Goal: Task Accomplishment & Management: Complete application form

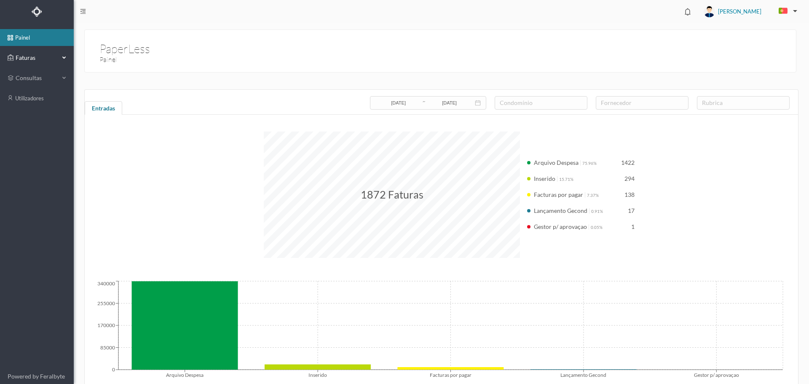
click at [36, 59] on span "Faturas" at bounding box center [36, 57] width 46 height 8
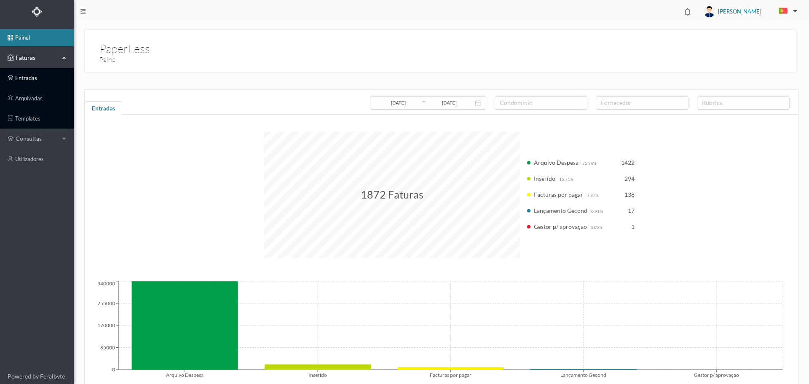
click at [24, 83] on link "entradas" at bounding box center [37, 77] width 74 height 17
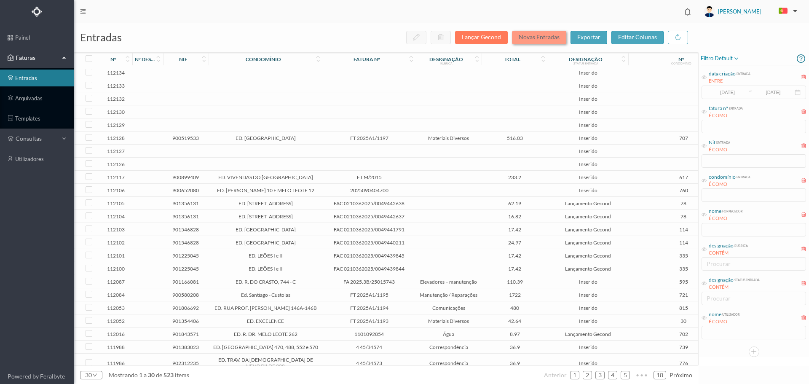
click at [540, 37] on button "Novas Entradas" at bounding box center [539, 37] width 54 height 13
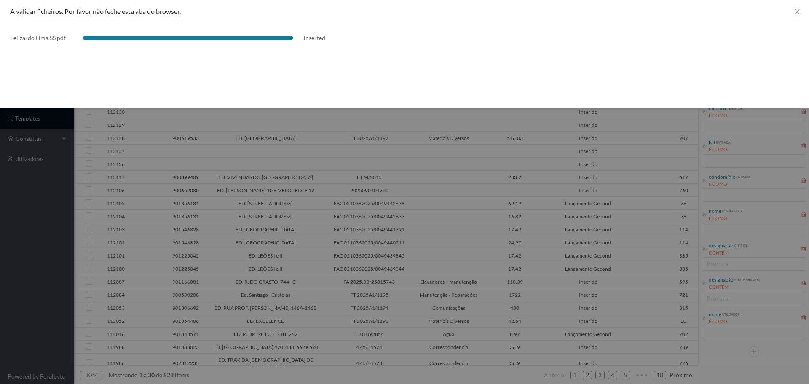
click at [393, 174] on div at bounding box center [404, 192] width 809 height 384
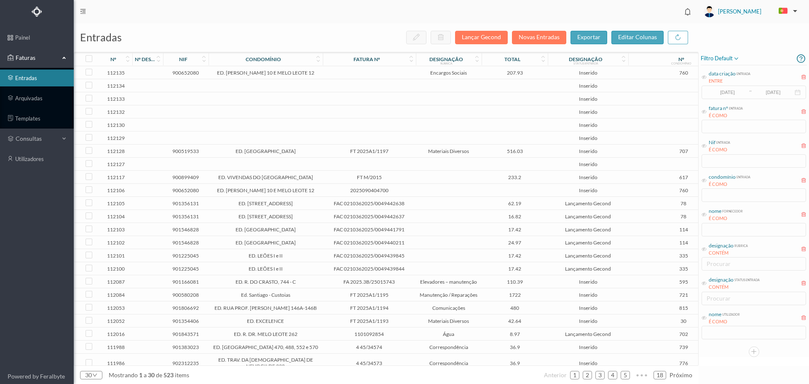
click at [374, 70] on td at bounding box center [369, 72] width 93 height 13
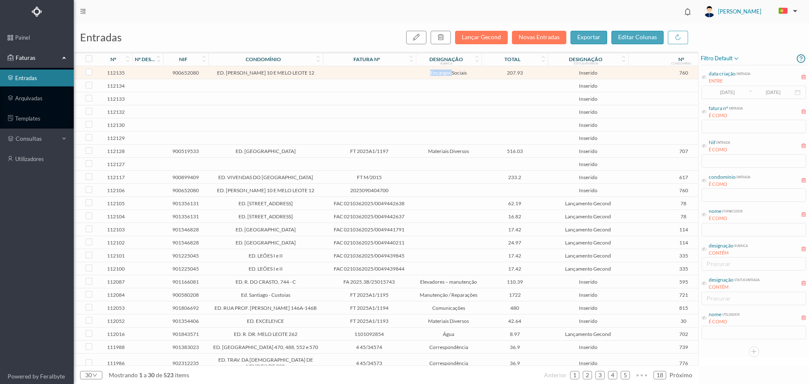
click at [374, 70] on td at bounding box center [369, 72] width 93 height 13
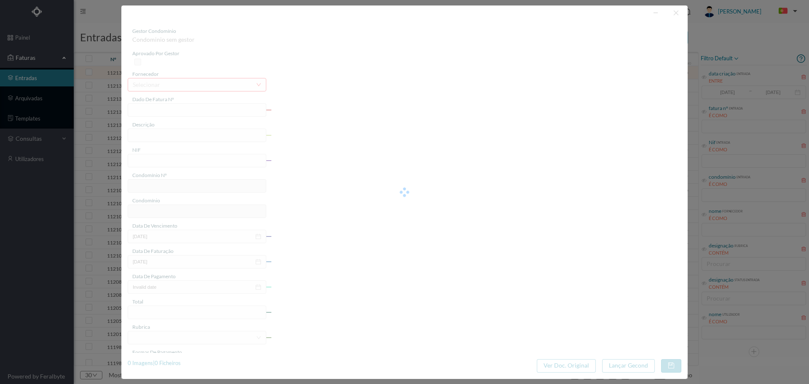
type input "2025/08"
type input "900652080"
type input "[DATE]"
type input "207.93"
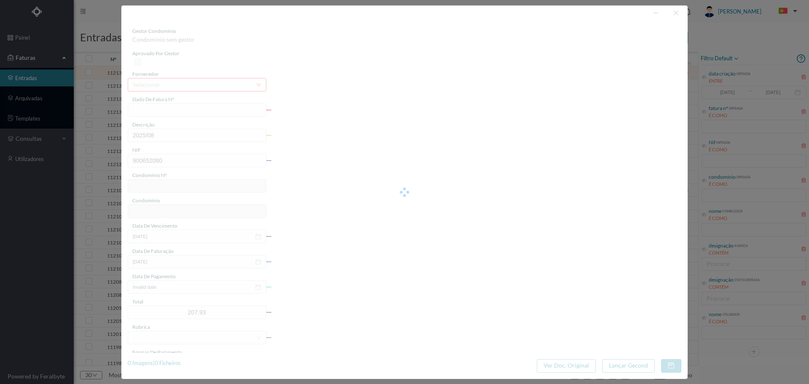
type input "760"
type input "ED. [PERSON_NAME] 10 E MELO LEOTE 12"
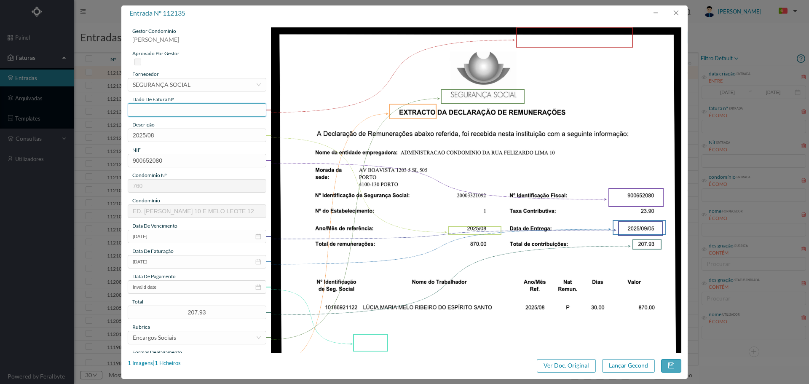
click at [157, 111] on input "text" at bounding box center [197, 109] width 139 height 13
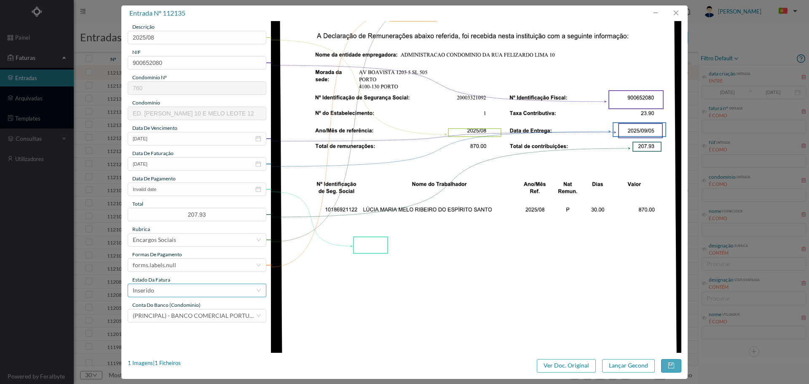
scroll to position [140, 0]
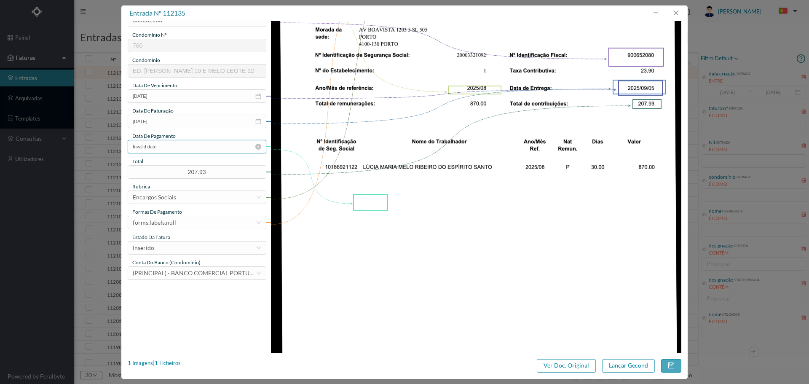
type input "9006525080.2025.08"
click at [150, 151] on input "Invalid date" at bounding box center [197, 146] width 139 height 13
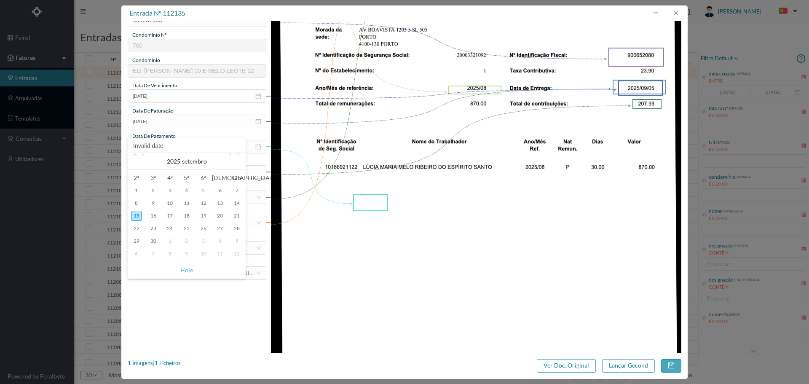
click at [183, 273] on link "Hoje" at bounding box center [186, 270] width 13 height 16
type input "[DATE]"
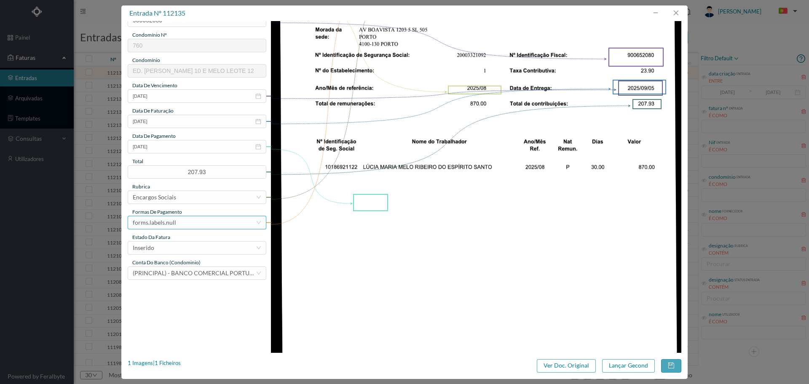
click at [170, 221] on div "forms.labels.null" at bounding box center [154, 222] width 43 height 13
click at [182, 267] on li "transferência bancária" at bounding box center [197, 265] width 138 height 13
click at [676, 367] on button "button" at bounding box center [671, 365] width 20 height 13
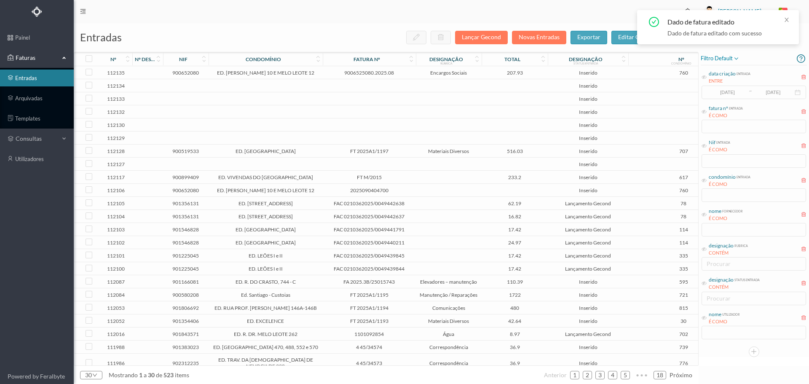
click at [396, 75] on span "9006525080.2025.08" at bounding box center [369, 72] width 89 height 6
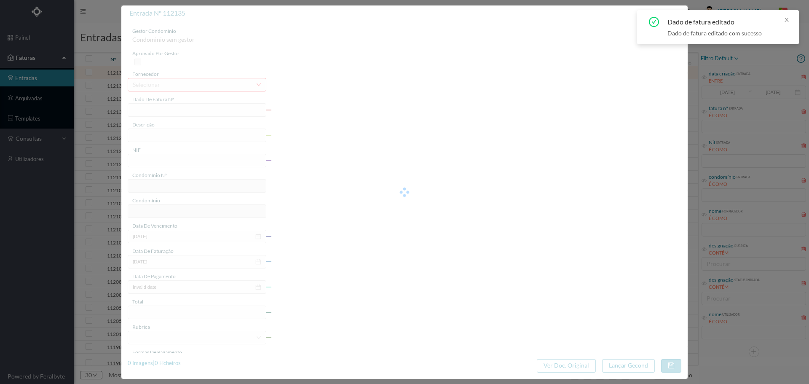
type input "9006525080.2025.08"
type input "2025/08"
type input "900652080"
type input "[DATE]"
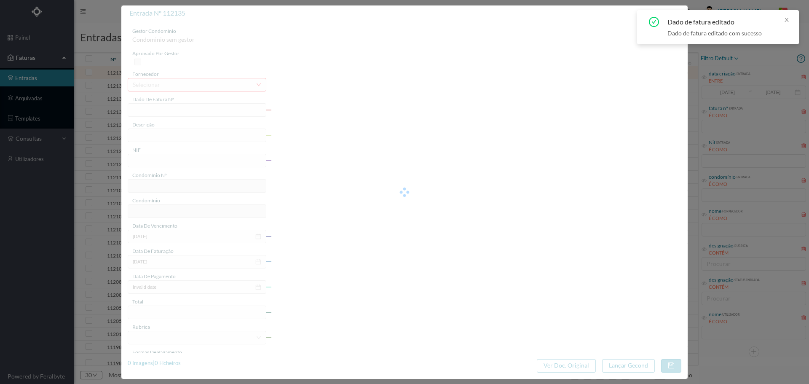
type input "[DATE]"
type input "207.93"
type input "760"
type input "ED. [PERSON_NAME] 10 E MELO LEOTE 12"
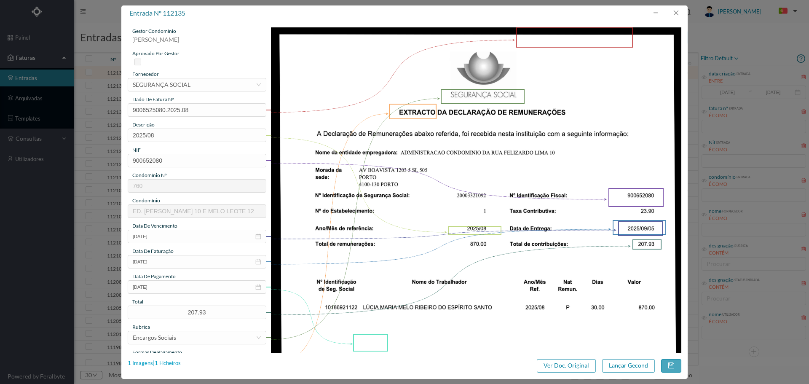
click at [172, 362] on div "1 Imagens | 1 Ficheiros" at bounding box center [154, 363] width 53 height 8
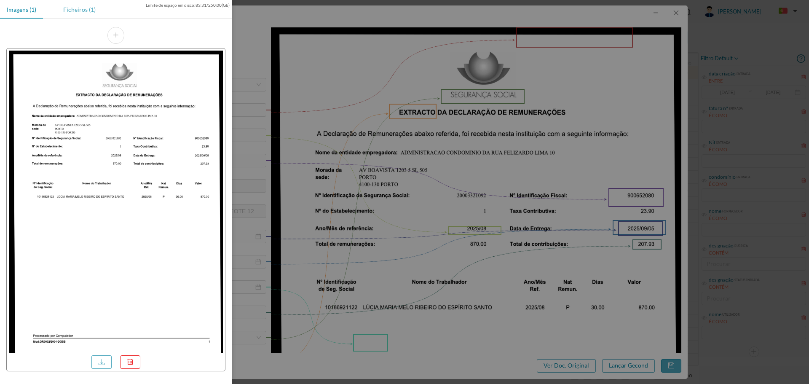
click at [85, 12] on div "Ficheiros (1)" at bounding box center [79, 9] width 46 height 19
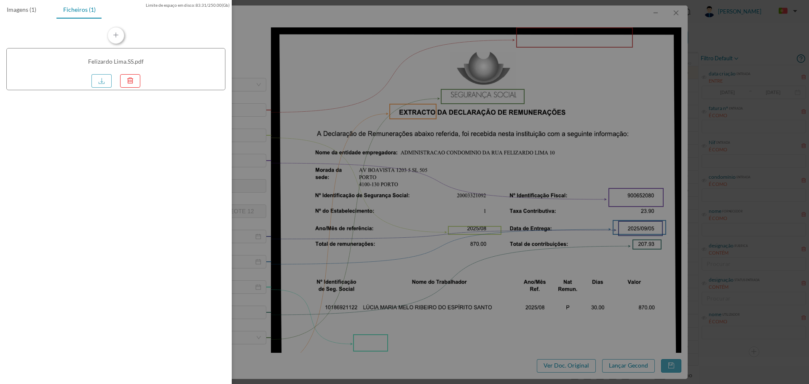
click at [112, 36] on button "button" at bounding box center [115, 35] width 17 height 17
click at [631, 325] on div at bounding box center [404, 192] width 809 height 384
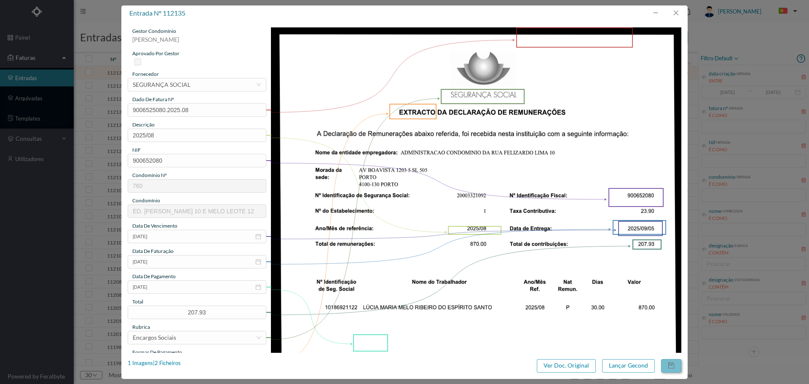
click at [677, 367] on button "button" at bounding box center [671, 365] width 20 height 13
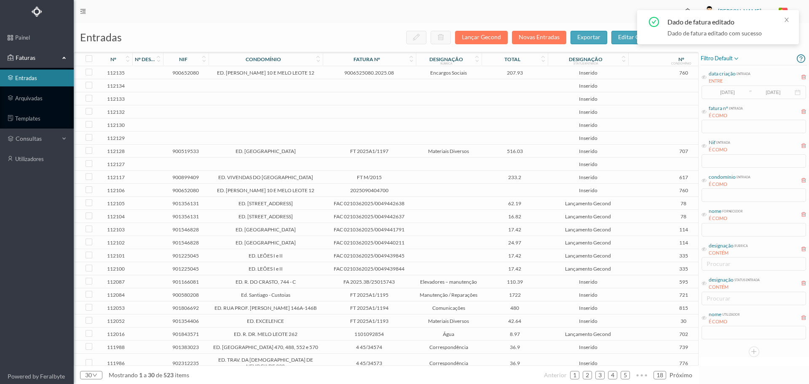
click at [552, 75] on span "Inserido" at bounding box center [588, 72] width 76 height 6
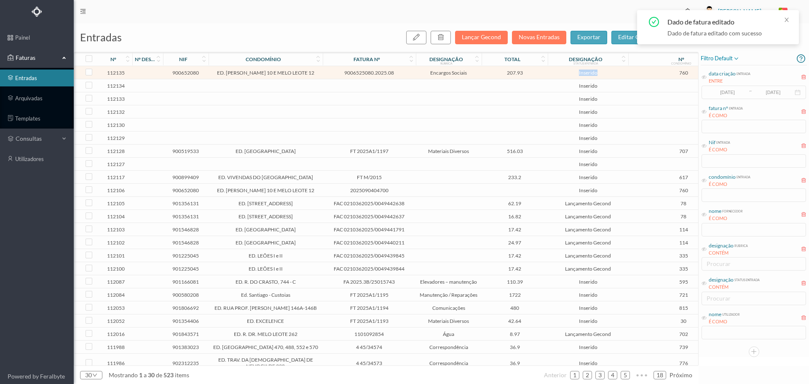
click at [552, 75] on span "Inserido" at bounding box center [588, 72] width 76 height 6
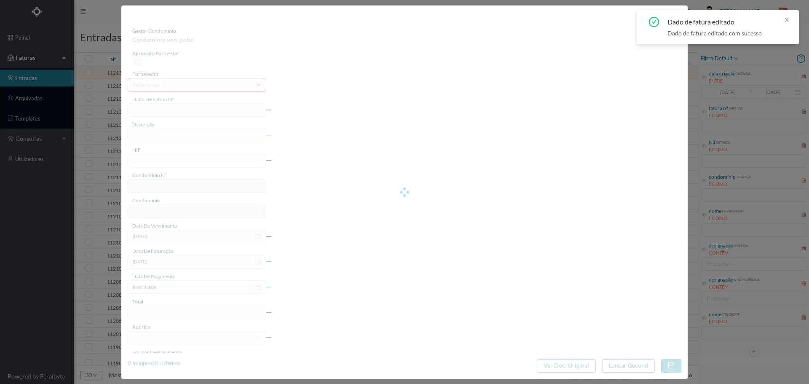
type input "9006525080.2025.08"
type input "2025/08"
type input "900652080"
type input "[DATE]"
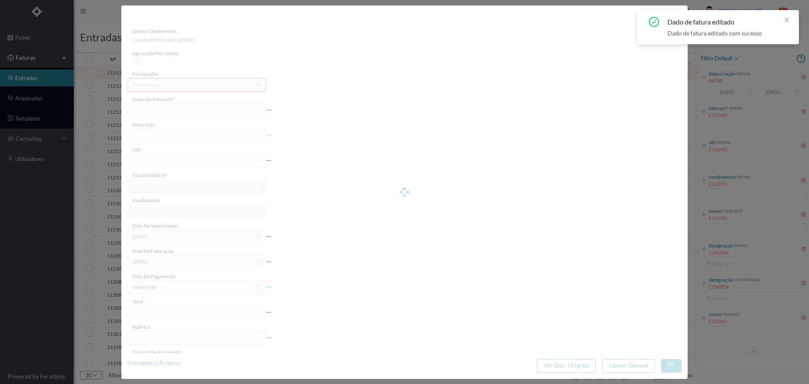
type input "[DATE]"
type input "207.93"
type input "760"
type input "ED. [PERSON_NAME] 10 E MELO LEOTE 12"
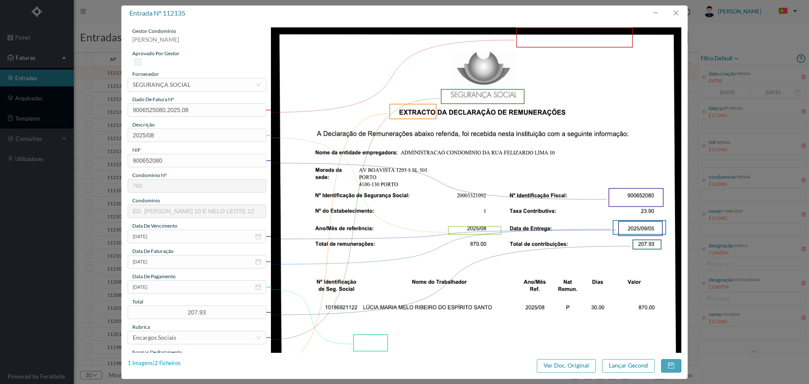
click at [176, 364] on div "1 Imagens | 2 Ficheiros" at bounding box center [154, 363] width 53 height 8
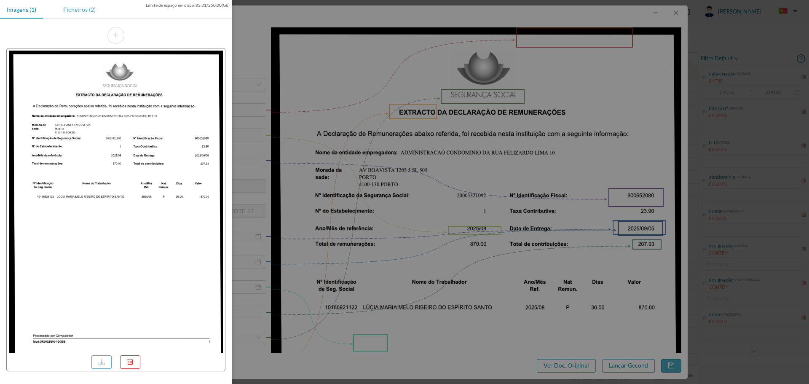
click at [91, 9] on div "Ficheiros (2)" at bounding box center [79, 9] width 46 height 19
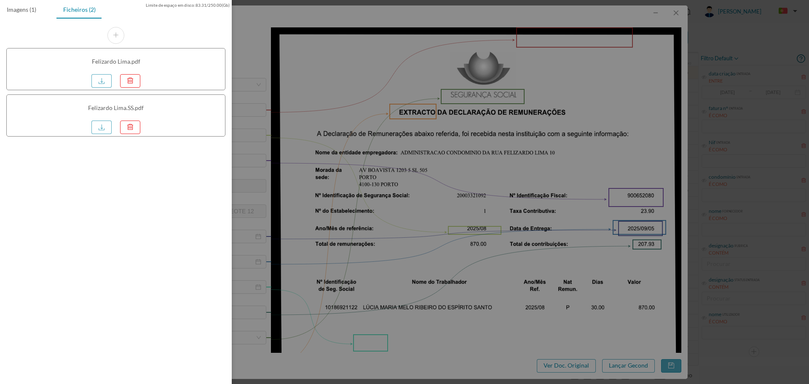
drag, startPoint x: 665, startPoint y: 256, endPoint x: 665, endPoint y: 286, distance: 29.1
click at [665, 256] on div at bounding box center [404, 192] width 809 height 384
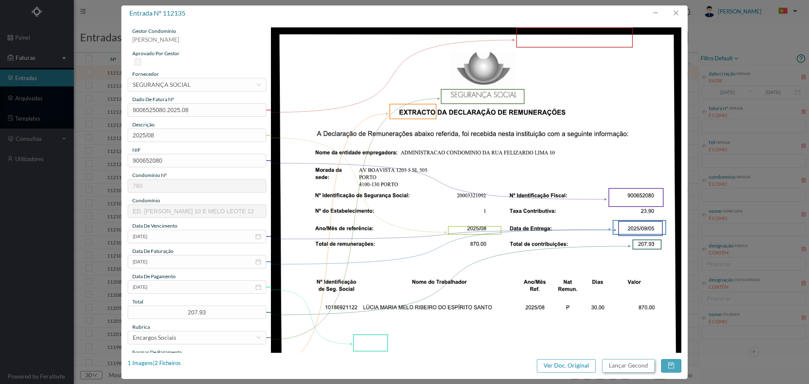
click at [636, 363] on button "Lançar Gecond" at bounding box center [628, 365] width 53 height 13
